Goal: Book appointment/travel/reservation

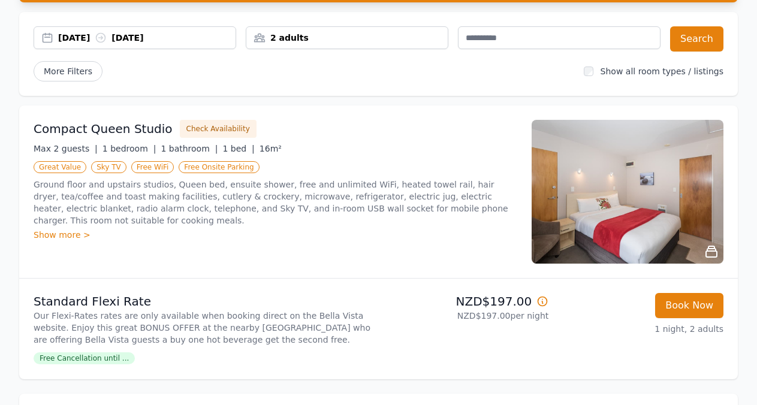
scroll to position [105, 0]
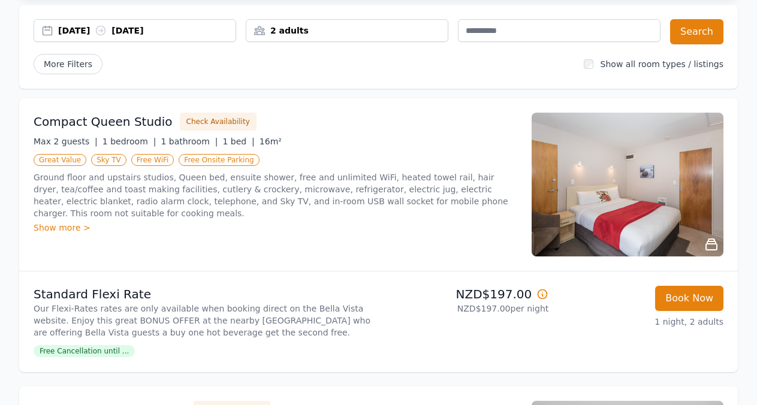
click at [105, 352] on span "Free Cancellation until ..." at bounding box center [84, 351] width 101 height 12
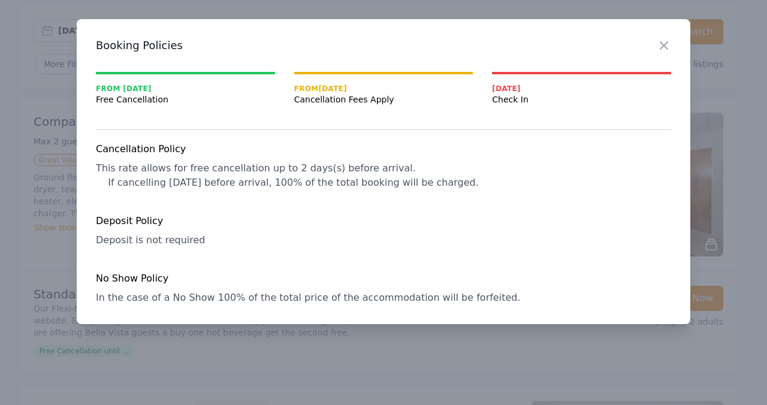
click at [105, 352] on div at bounding box center [383, 202] width 767 height 405
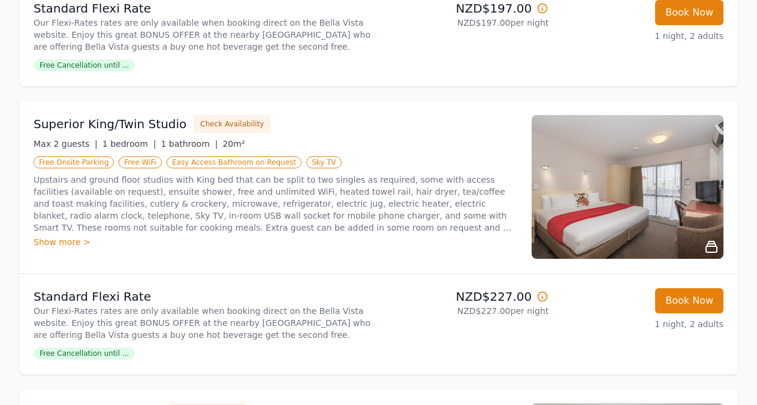
scroll to position [402, 0]
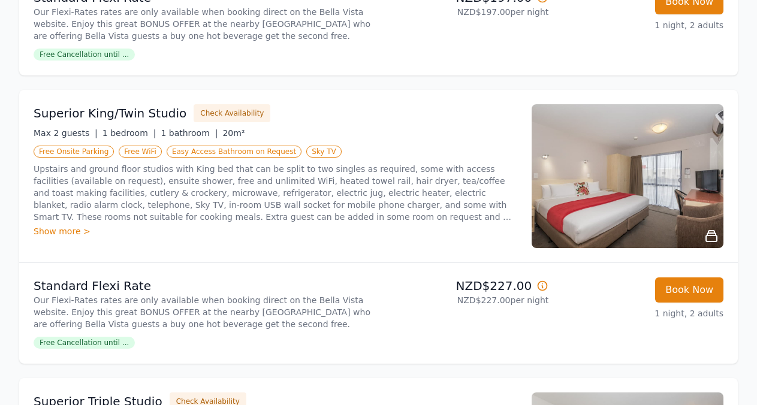
click at [641, 183] on img at bounding box center [628, 176] width 192 height 144
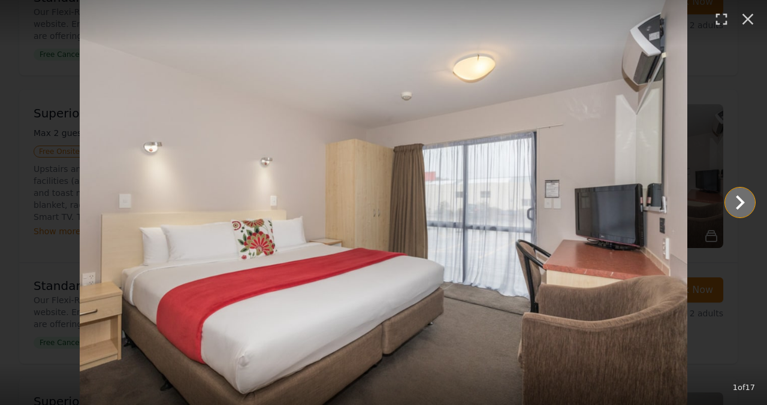
click at [741, 200] on icon "Show slide 2 of 17" at bounding box center [740, 202] width 9 height 14
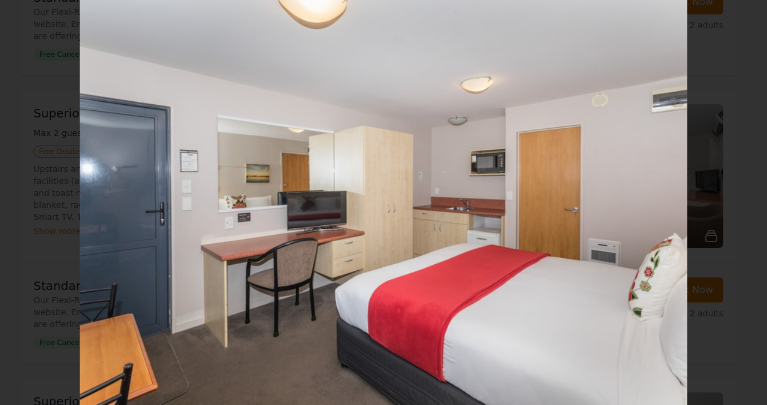
click at [741, 200] on icon "Show slide 3 of 17" at bounding box center [740, 202] width 9 height 14
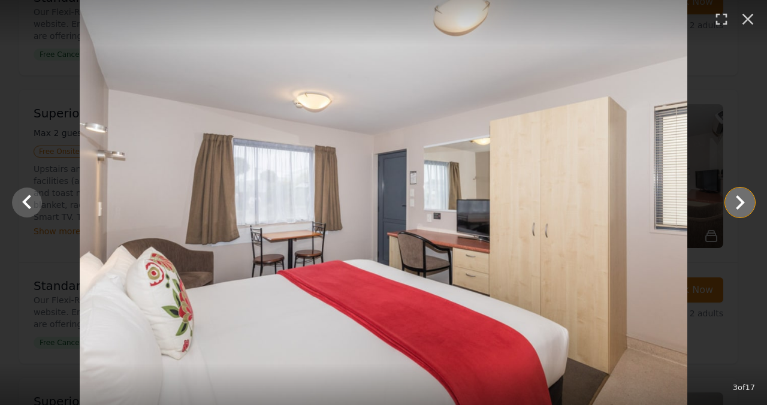
click at [741, 200] on icon "Show slide 4 of 17" at bounding box center [740, 202] width 9 height 14
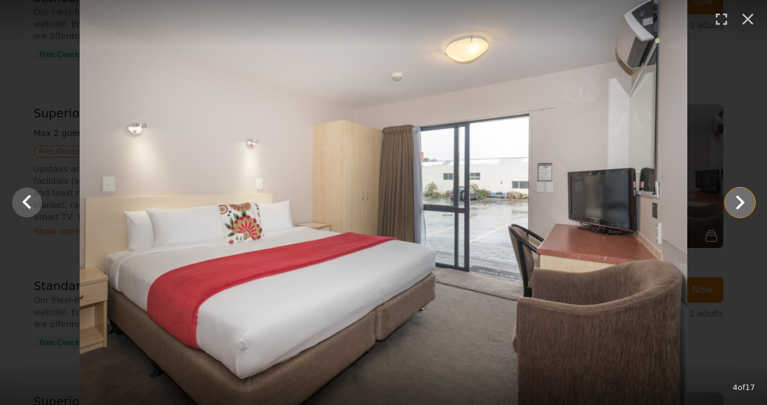
click at [741, 200] on icon "Show slide 5 of 17" at bounding box center [740, 202] width 9 height 14
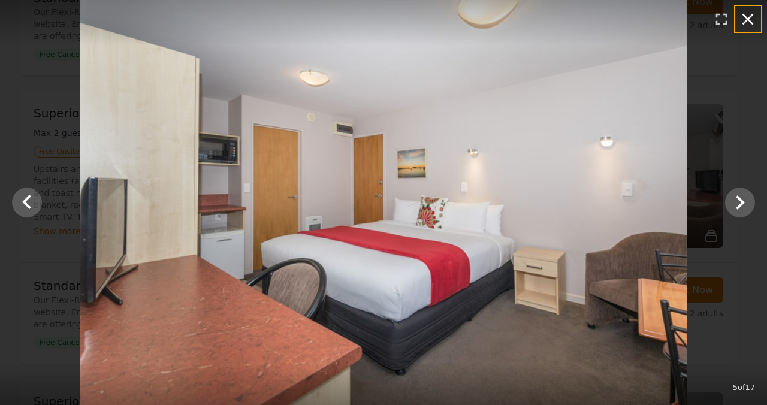
click at [750, 16] on icon "button" at bounding box center [748, 19] width 11 height 11
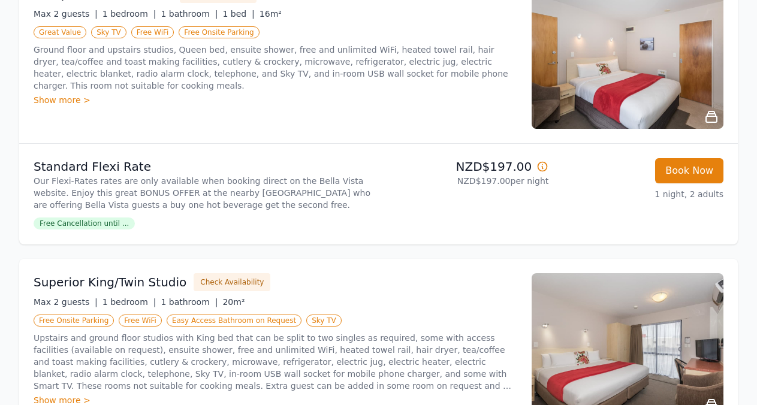
scroll to position [233, 0]
click at [677, 67] on img at bounding box center [628, 58] width 192 height 144
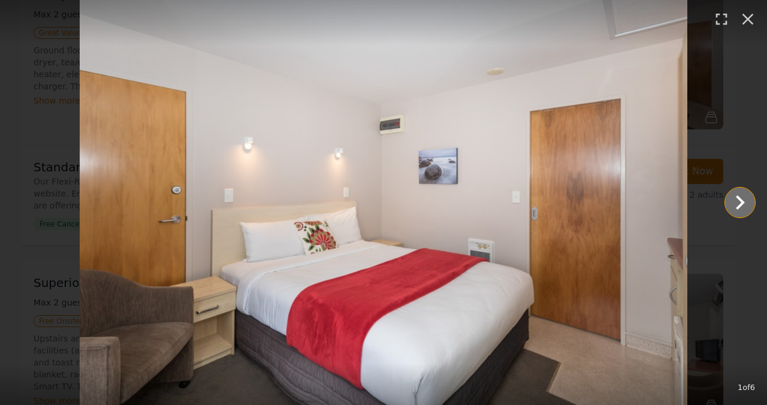
click at [750, 201] on icon "Show slide 2 of 6" at bounding box center [740, 202] width 29 height 29
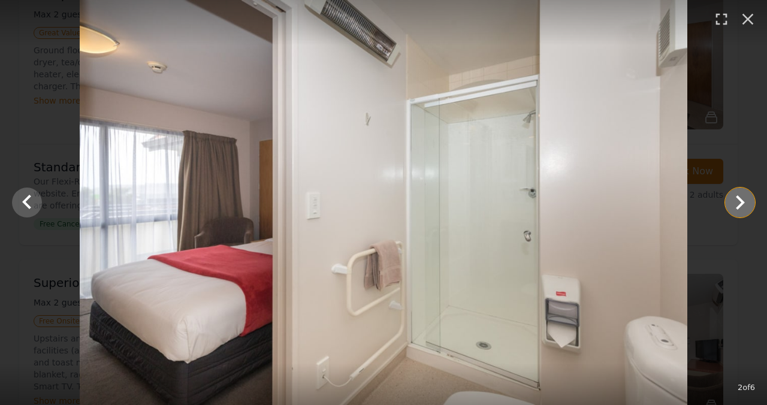
click at [750, 201] on icon "Show slide 3 of 6" at bounding box center [740, 202] width 29 height 29
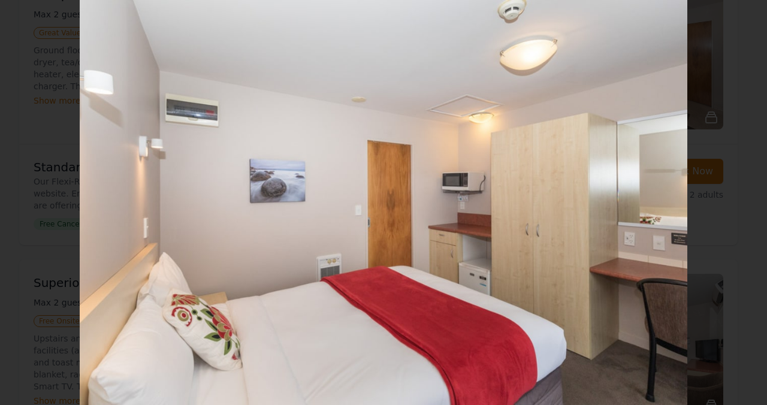
click at [750, 201] on icon "Show slide 4 of 6" at bounding box center [740, 202] width 29 height 29
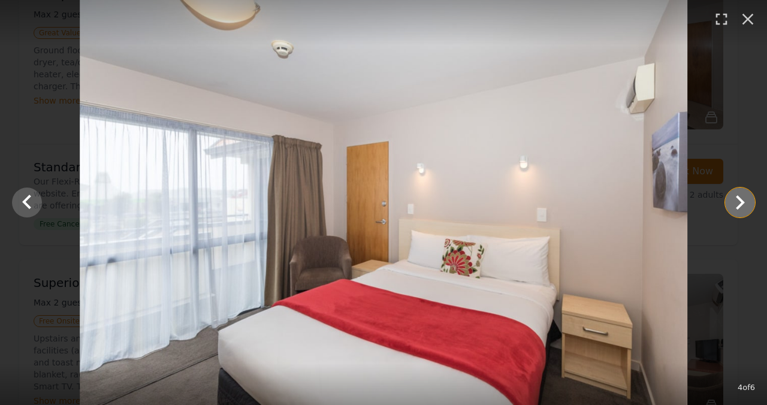
click at [750, 201] on icon "Show slide 5 of 6" at bounding box center [740, 202] width 29 height 29
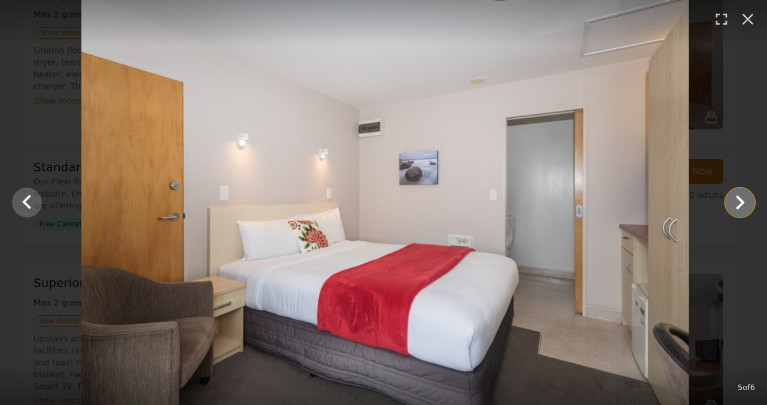
click at [750, 201] on icon "Show slide 6 of 6" at bounding box center [740, 202] width 29 height 29
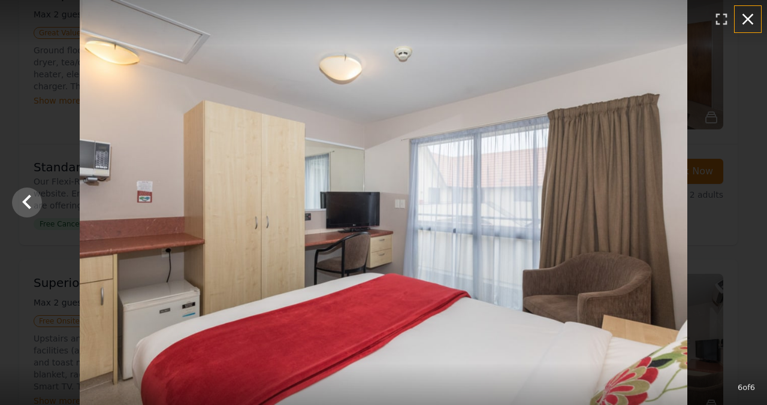
click at [747, 16] on icon "button" at bounding box center [747, 19] width 19 height 19
